Goal: Download file/media

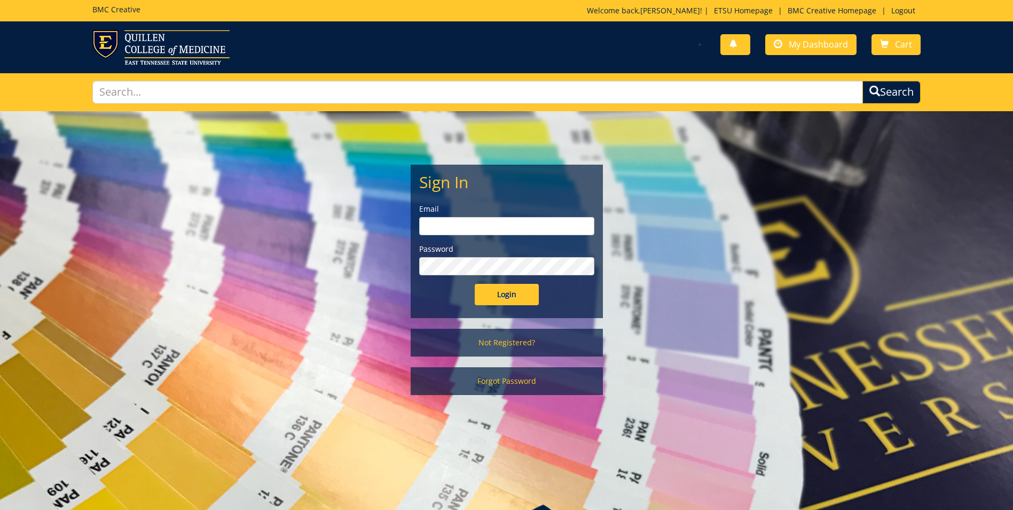
type input "[EMAIL_ADDRESS][DOMAIN_NAME]"
click at [504, 286] on input "Login" at bounding box center [507, 294] width 64 height 21
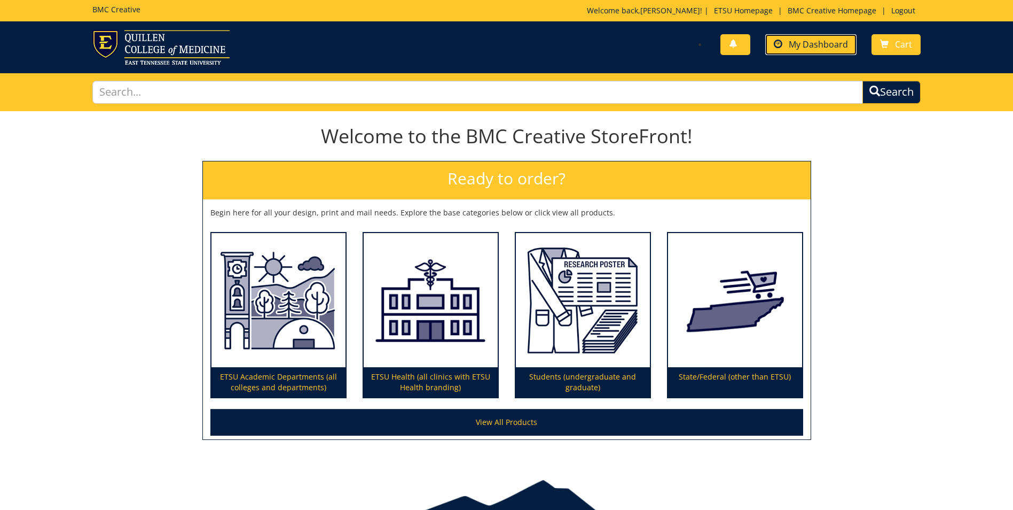
click at [798, 46] on span "My Dashboard" at bounding box center [818, 44] width 59 height 12
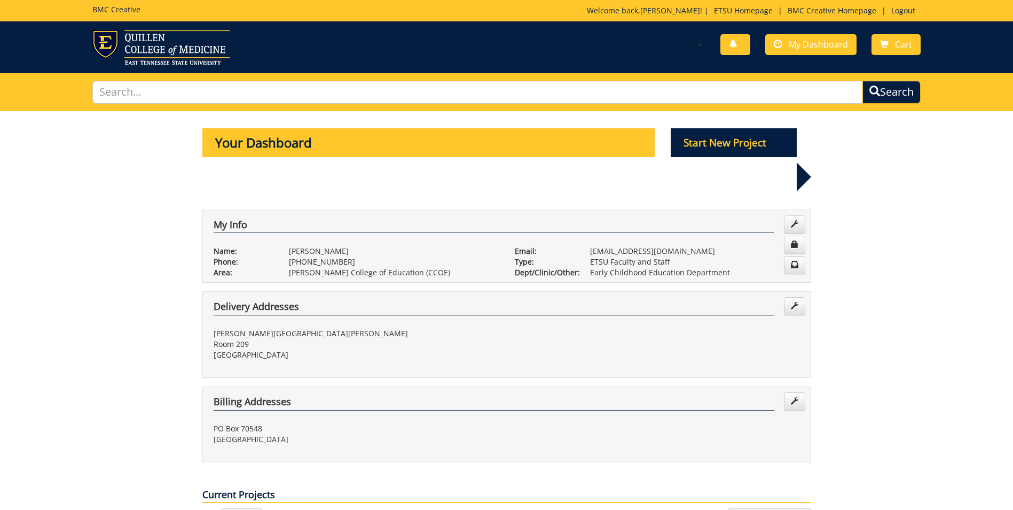
scroll to position [321, 0]
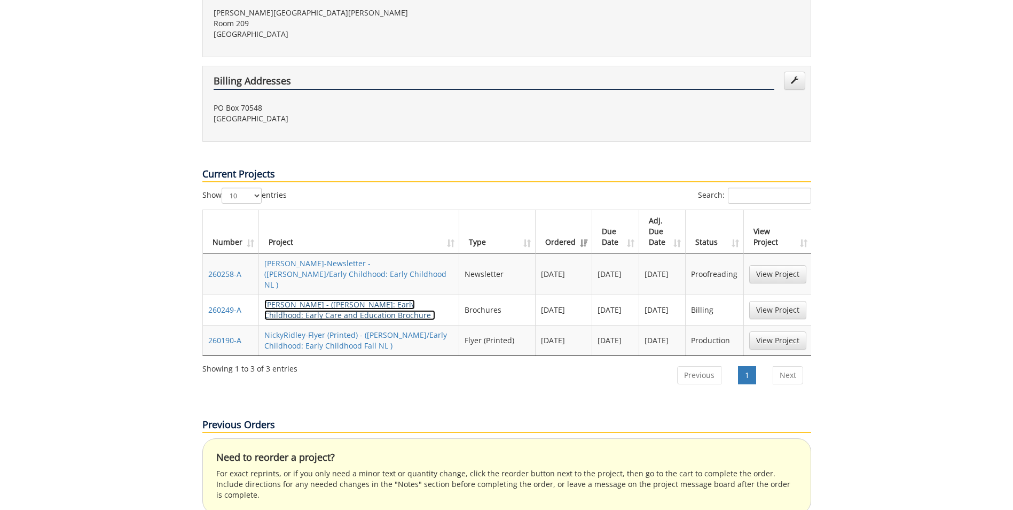
click at [315, 299] on link "NickyRidley-Brochure - (COE: Early Childhood: Early Care and Education Brochure…" at bounding box center [349, 309] width 171 height 21
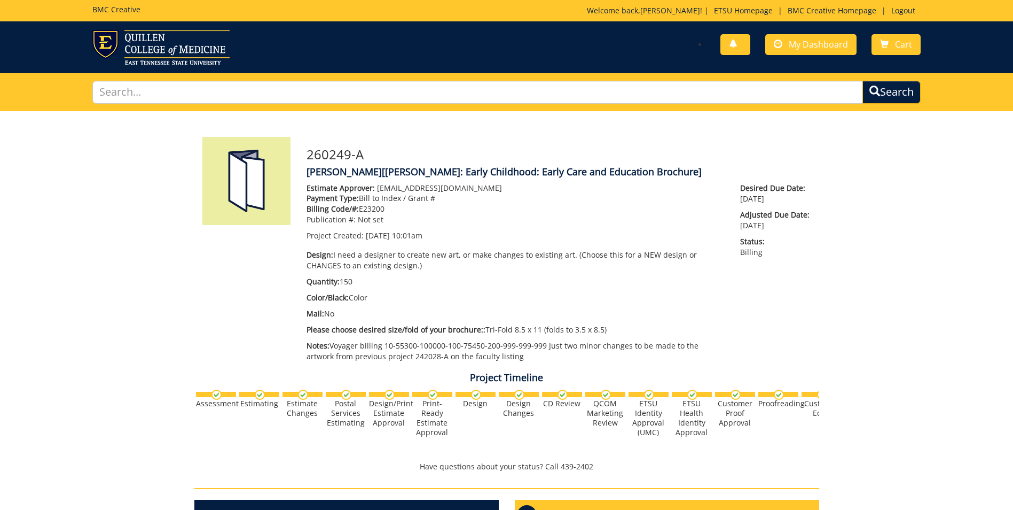
scroll to position [267, 0]
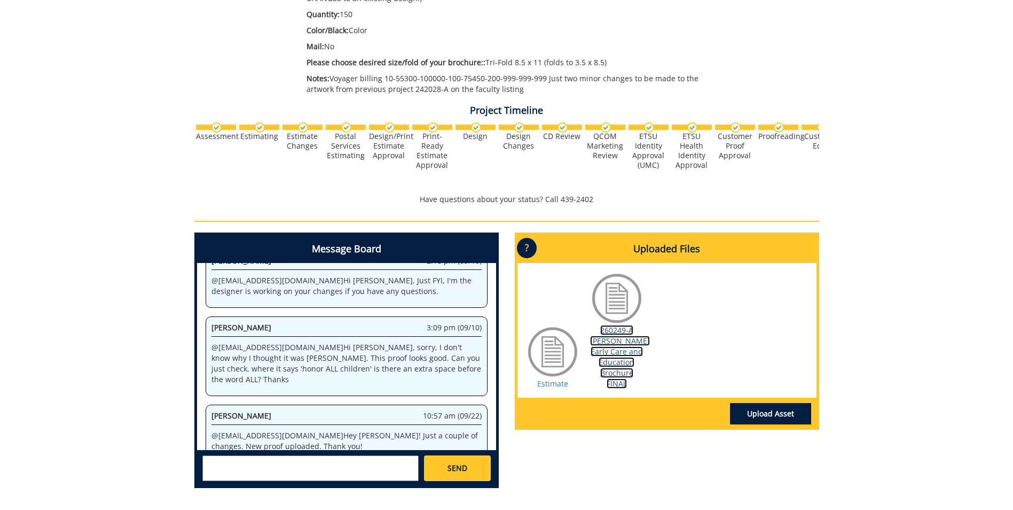
click at [618, 335] on link "260249-A COE Early Care and Education Brochure FINAL" at bounding box center [620, 357] width 60 height 64
click at [661, 473] on div "Message Board System 10:01 am (08/08) Welcome to the Project Messenger. All mes…" at bounding box center [506, 364] width 641 height 264
click at [611, 333] on link "260249-A COE Early Care and Education Brochure FINAL" at bounding box center [620, 357] width 60 height 64
click at [918, 346] on div "260249-A NickyRidley-Brochure [COE: Early Childhood: Early Care and Education B…" at bounding box center [506, 170] width 1013 height 653
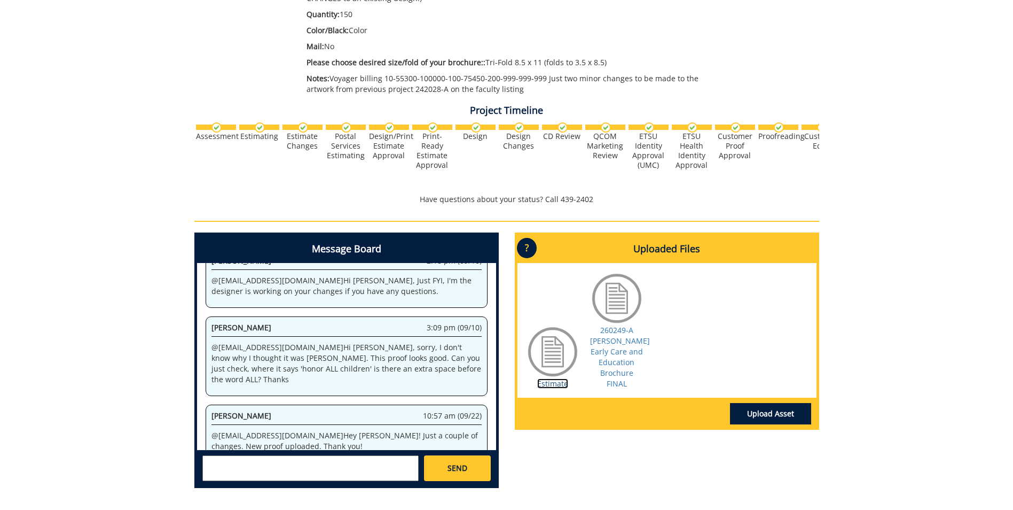
click at [556, 378] on link "Estimate" at bounding box center [552, 383] width 31 height 10
click at [625, 350] on link "260249-A COE Early Care and Education Brochure FINAL" at bounding box center [620, 357] width 60 height 64
